Goal: Task Accomplishment & Management: Complete application form

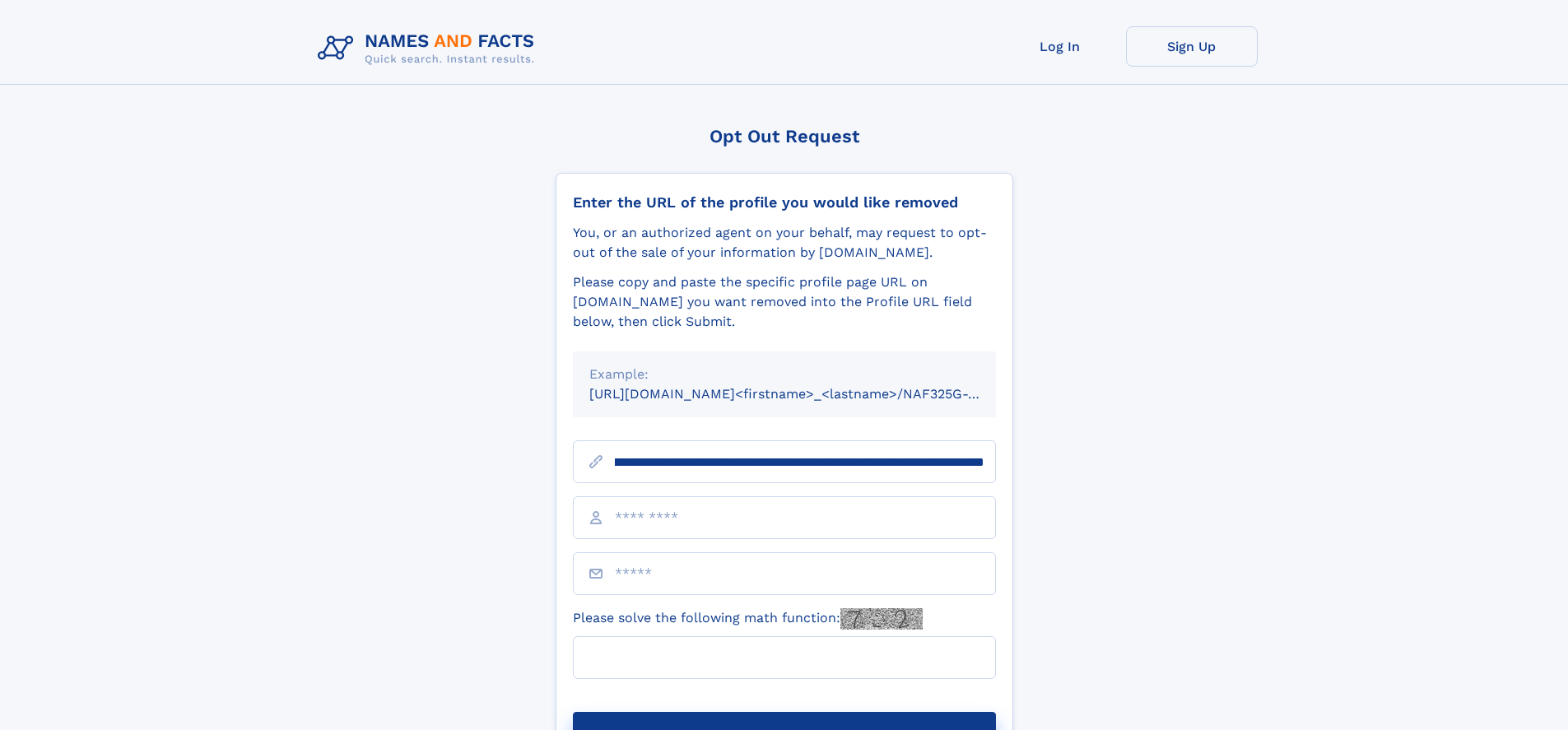
scroll to position [0, 179]
type input "**********"
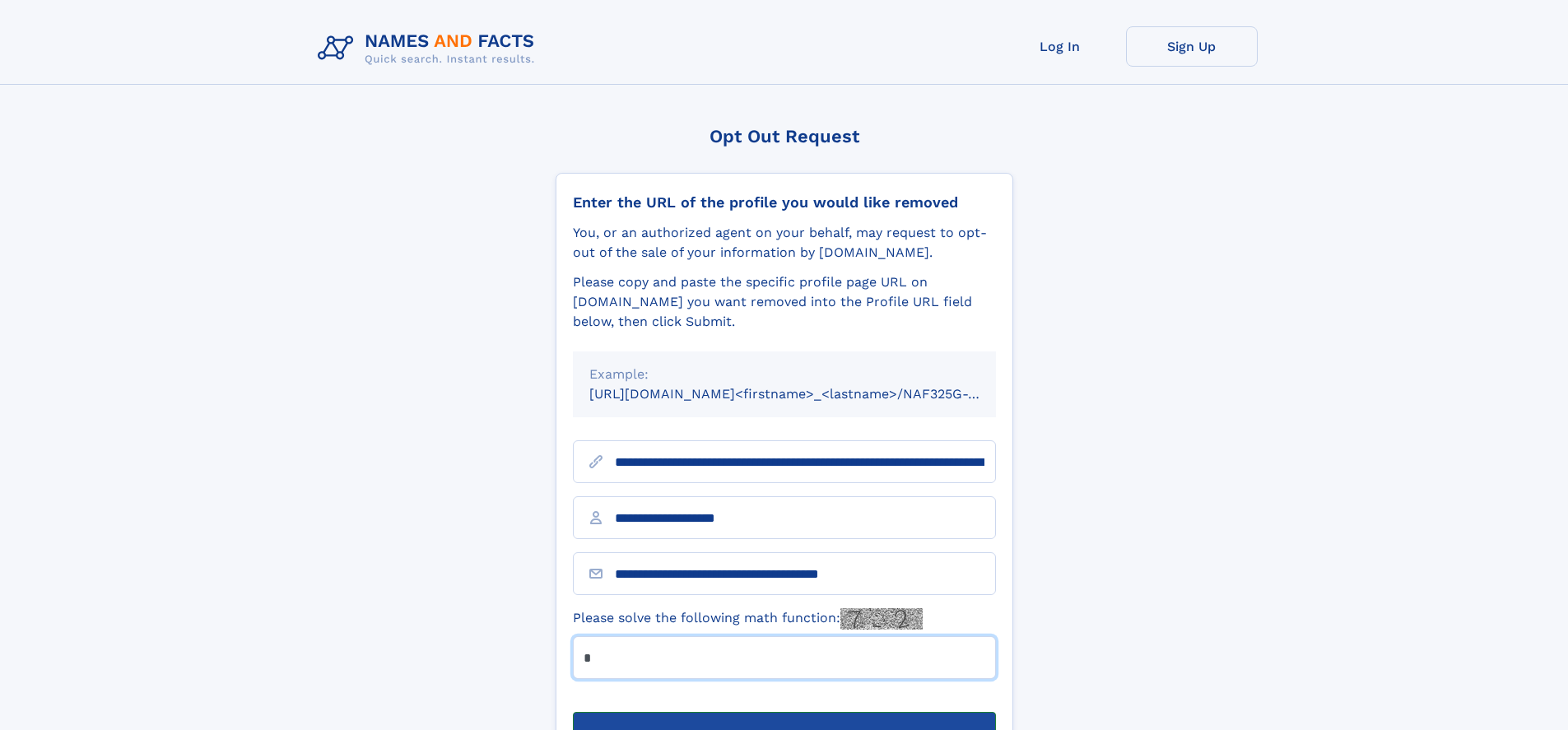
type input "*"
click at [784, 712] on button "Submit Opt Out Request" at bounding box center [784, 738] width 423 height 52
